Goal: Information Seeking & Learning: Learn about a topic

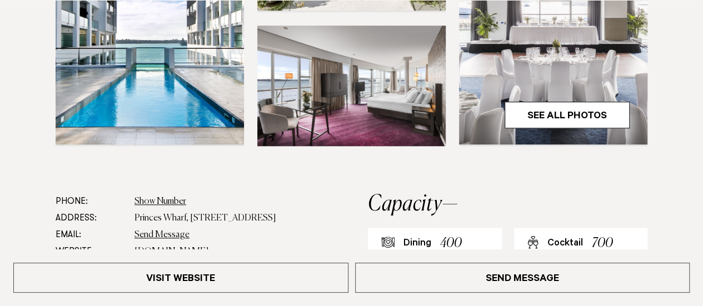
scroll to position [444, 0]
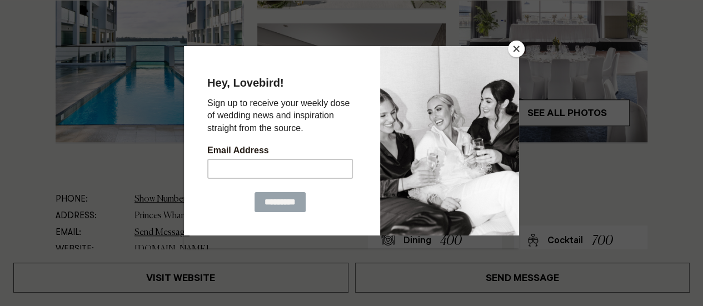
click at [517, 53] on button "Close" at bounding box center [516, 49] width 17 height 17
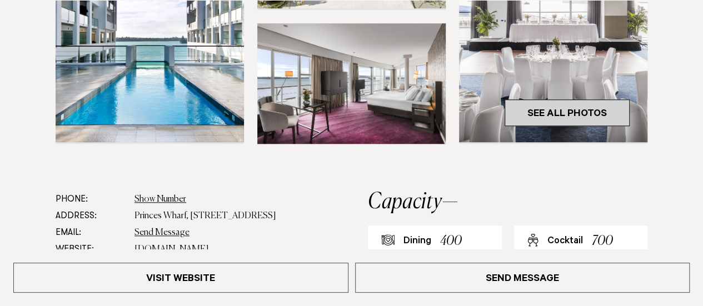
click at [554, 113] on link "See All Photos" at bounding box center [566, 112] width 125 height 27
